Goal: Task Accomplishment & Management: Use online tool/utility

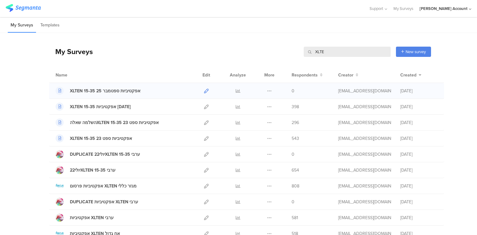
click at [205, 89] on icon at bounding box center [206, 91] width 5 height 5
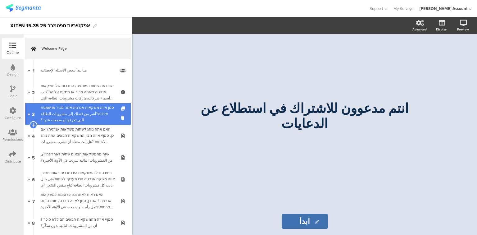
click at [74, 114] on div "סמן איזה משקאות אנרגיה אתה מכיר או שמעת עליהם?أشر من فضلك إلى مشروبات الطاقة ال…" at bounding box center [78, 113] width 74 height 19
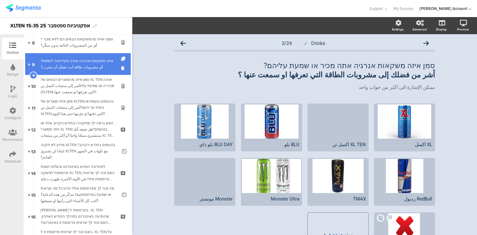
scroll to position [199, 0]
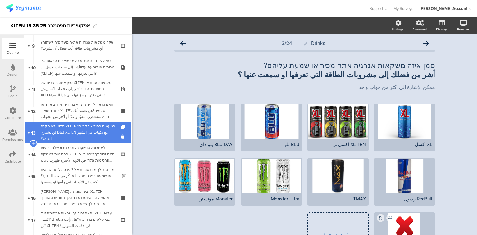
click at [73, 129] on div "מדוע לא תקנה XLTEN בטעמים בחודש הקרוב?لماذا لن تشتري XLTEN مع نكهات في الشهر ال…" at bounding box center [79, 132] width 77 height 19
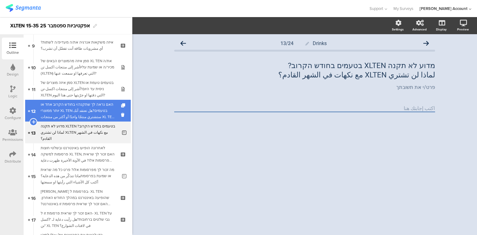
click at [73, 117] on div "האם נראה לך שתקנה/י בחודש הקרוב אחד או יותר ממוצרי XL TEN בטעמים?هل تعتقد أنك س…" at bounding box center [78, 110] width 74 height 19
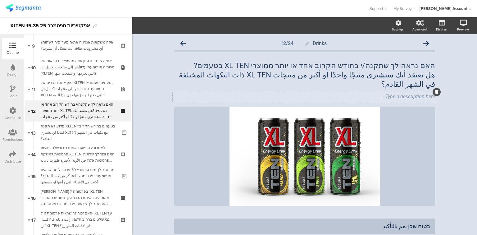
click at [435, 90] on icon at bounding box center [436, 92] width 3 height 4
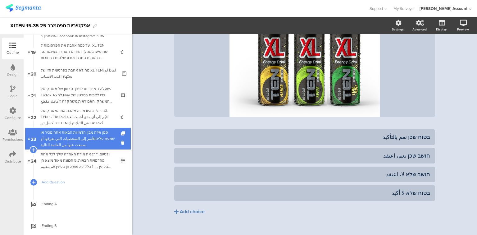
scroll to position [426, 0]
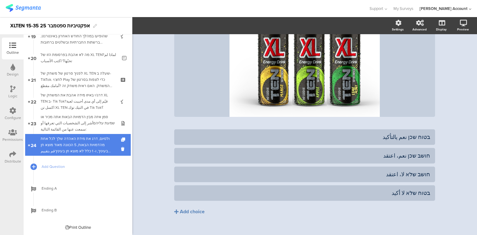
click at [69, 143] on div "ולסיום, דרג את מידת האהדה שלך לכל אחת מהדמויות הבאות, 5 הכוונה מאוד מוצא חן בעי…" at bounding box center [78, 144] width 74 height 19
